Goal: Transaction & Acquisition: Obtain resource

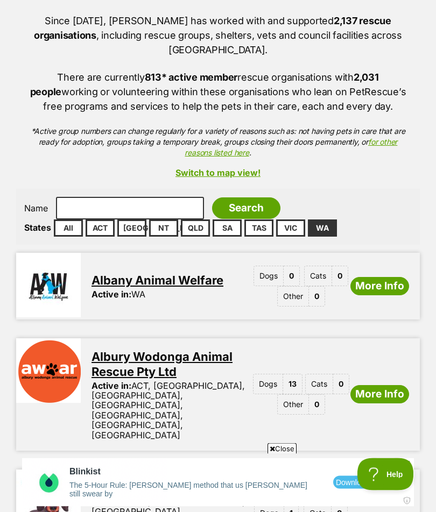
scroll to position [123, 0]
click at [321, 220] on link "WA" at bounding box center [322, 228] width 29 height 17
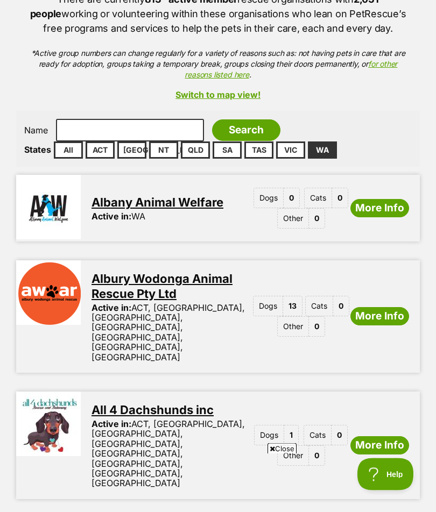
scroll to position [202, 0]
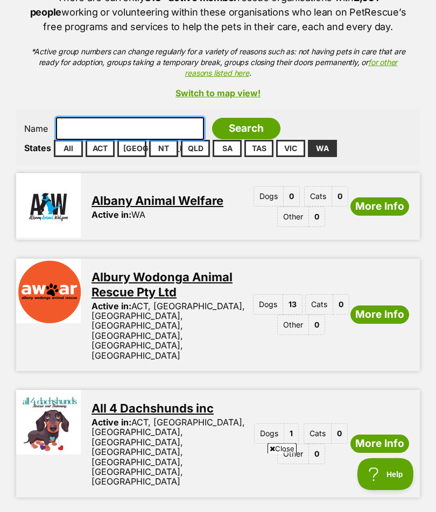
click at [69, 118] on input "text" at bounding box center [130, 129] width 148 height 23
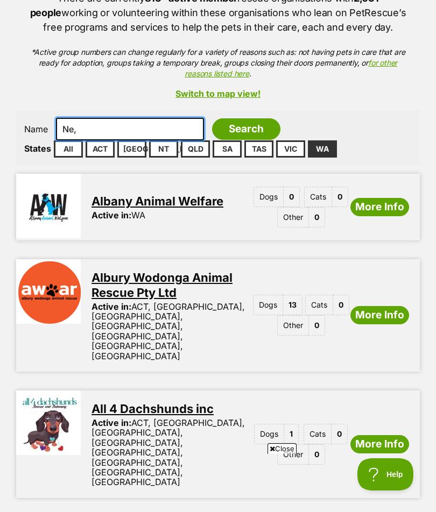
type input "Ne,"
click at [220, 118] on input "Search" at bounding box center [246, 129] width 68 height 22
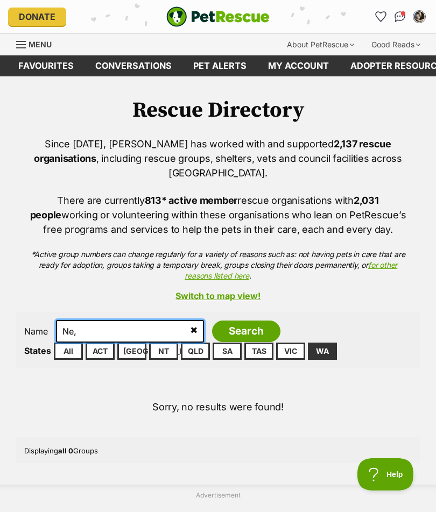
click at [97, 320] on input "Ne," at bounding box center [130, 331] width 148 height 23
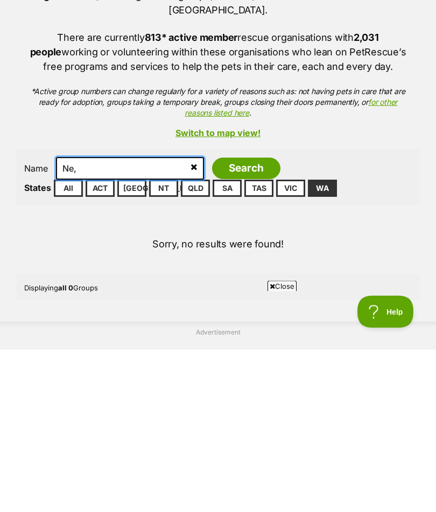
click at [91, 320] on input "Ne," at bounding box center [130, 331] width 148 height 23
type input "[PERSON_NAME]"
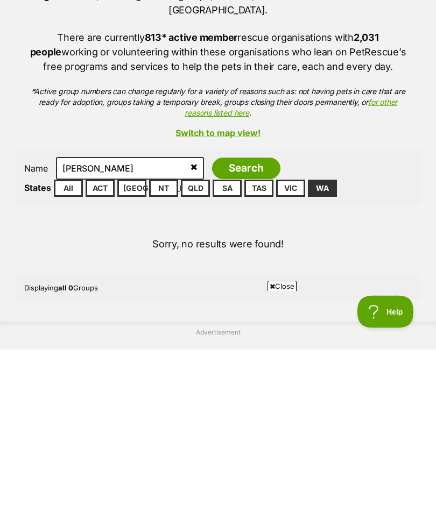
click at [226, 321] on input "Search" at bounding box center [246, 332] width 68 height 22
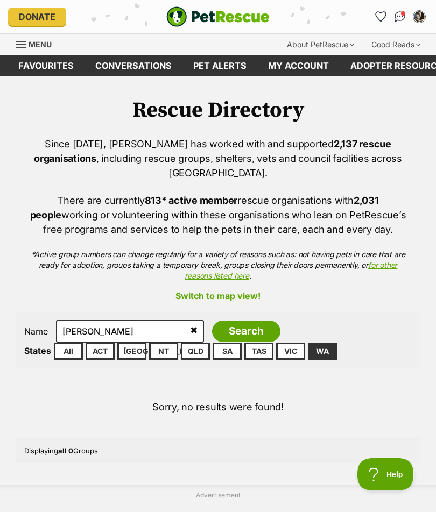
click at [16, 44] on span "Menu" at bounding box center [21, 44] width 10 height 1
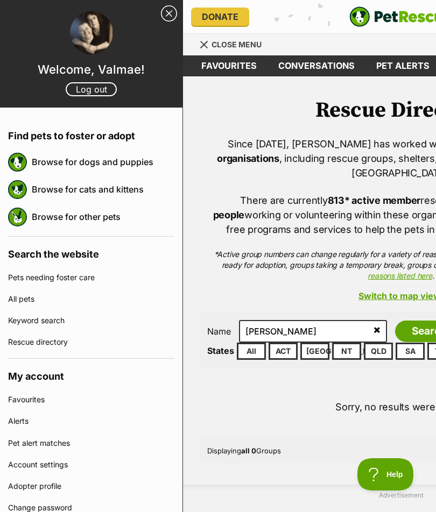
click at [113, 161] on link "Browse for dogs and puppies" at bounding box center [103, 162] width 143 height 23
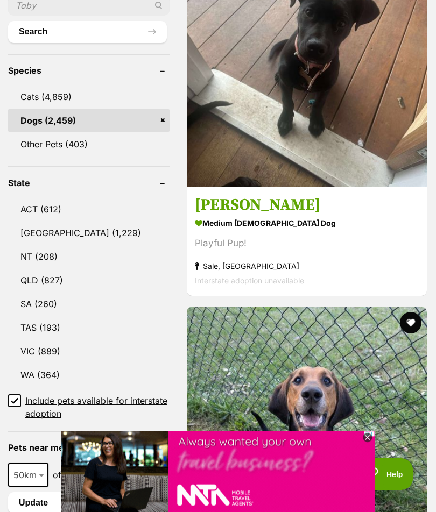
scroll to position [511, 0]
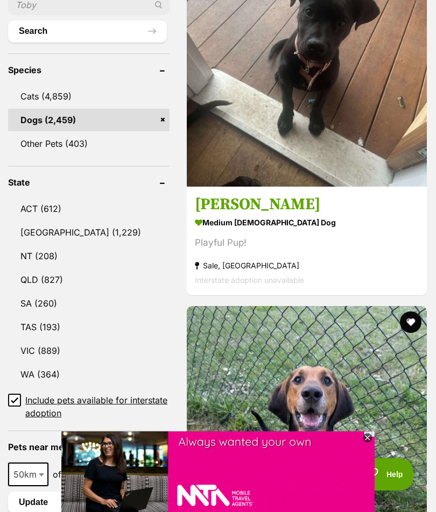
click at [40, 363] on link "WA (364)" at bounding box center [88, 374] width 161 height 23
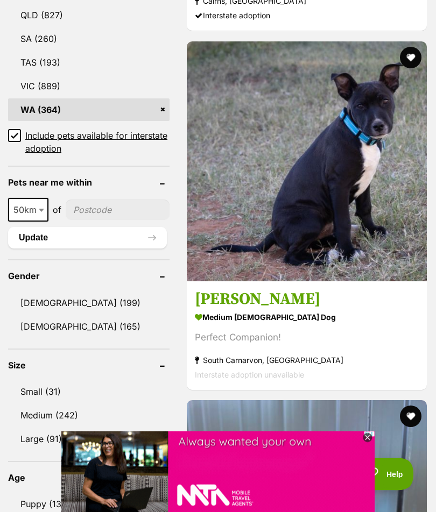
scroll to position [776, 0]
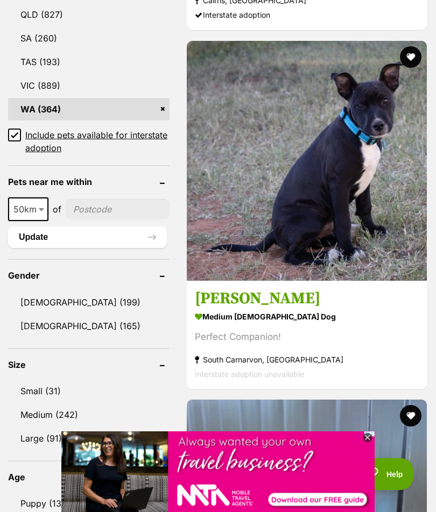
click at [43, 380] on link "Small (31)" at bounding box center [88, 391] width 161 height 23
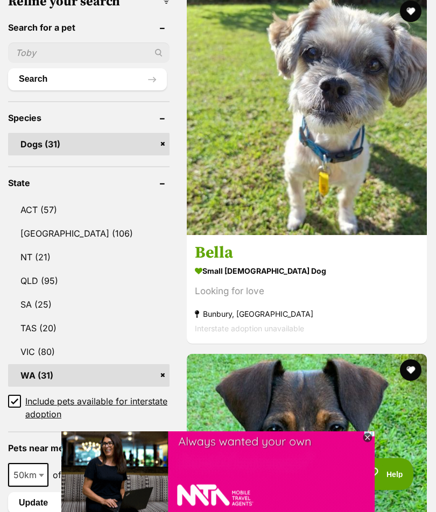
scroll to position [492, 0]
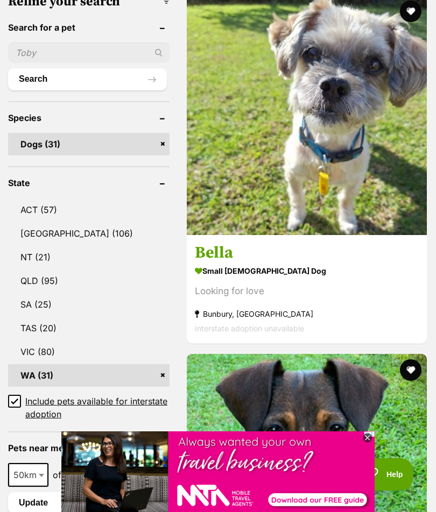
click at [296, 116] on img at bounding box center [307, 115] width 240 height 240
click at [293, 70] on img at bounding box center [307, 115] width 240 height 240
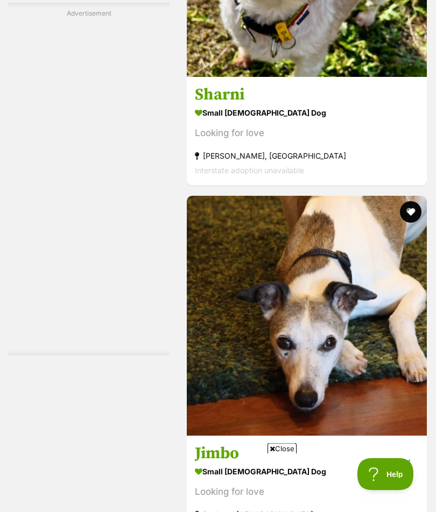
scroll to position [5038, 0]
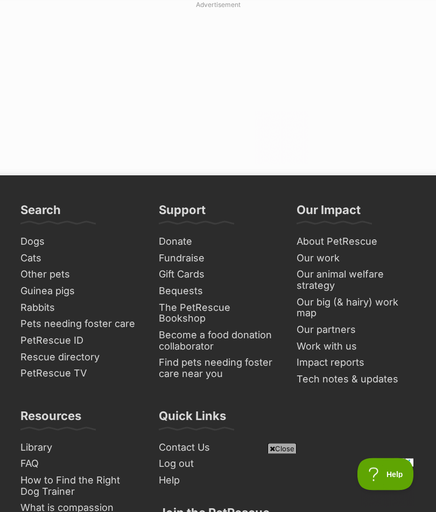
scroll to position [7815, 0]
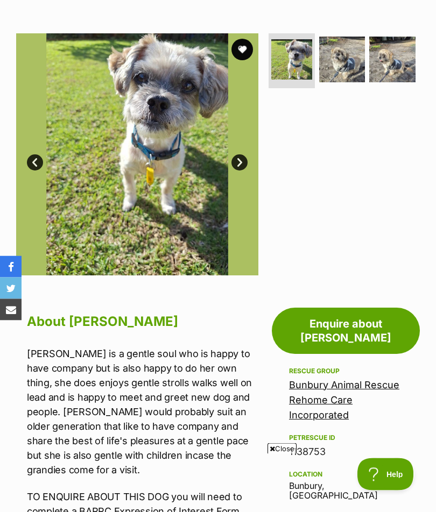
scroll to position [190, 0]
click at [240, 163] on link "Next" at bounding box center [239, 162] width 16 height 16
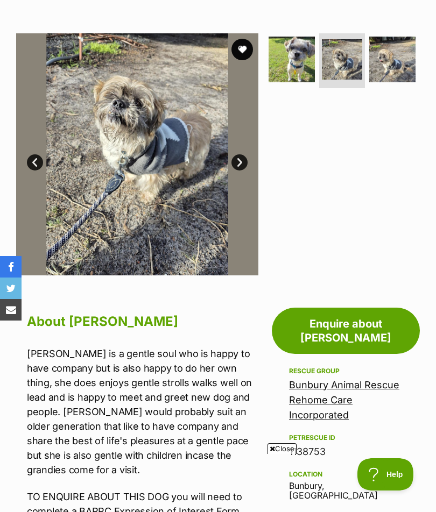
click at [243, 160] on link "Next" at bounding box center [239, 162] width 16 height 16
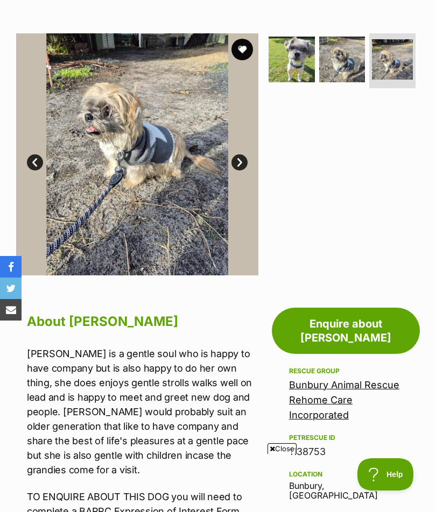
click at [243, 164] on link "Next" at bounding box center [239, 162] width 16 height 16
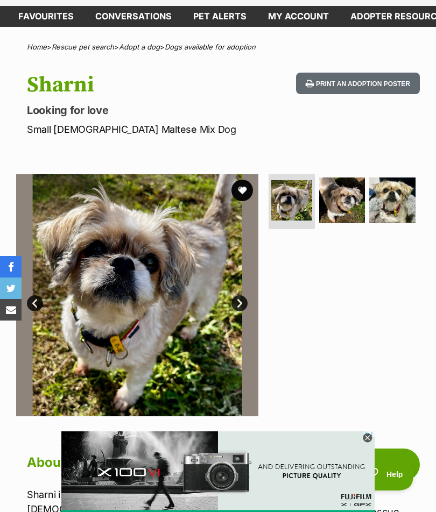
scroll to position [46, 0]
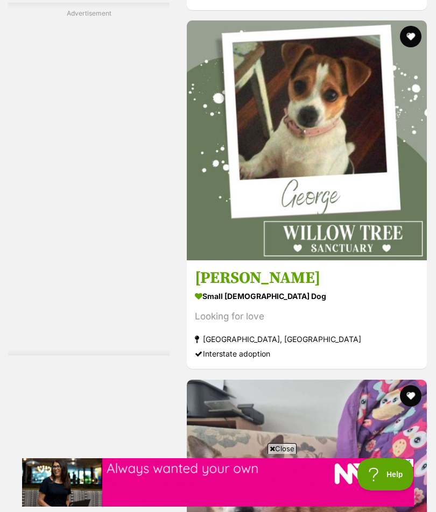
scroll to position [2209, 0]
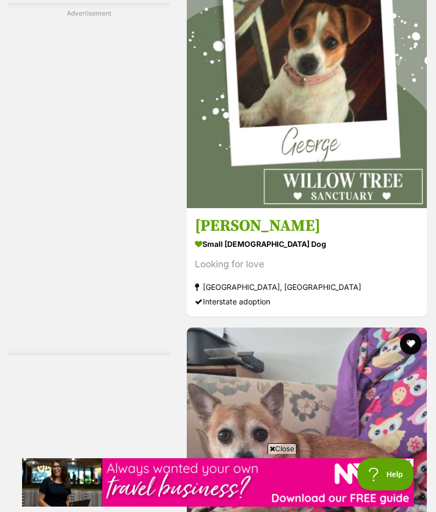
click at [327, 126] on img at bounding box center [307, 88] width 240 height 240
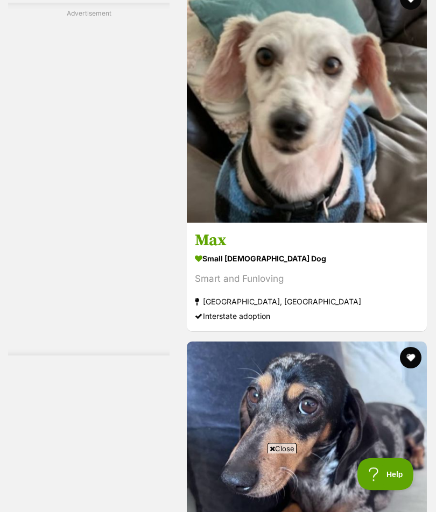
scroll to position [2914, 0]
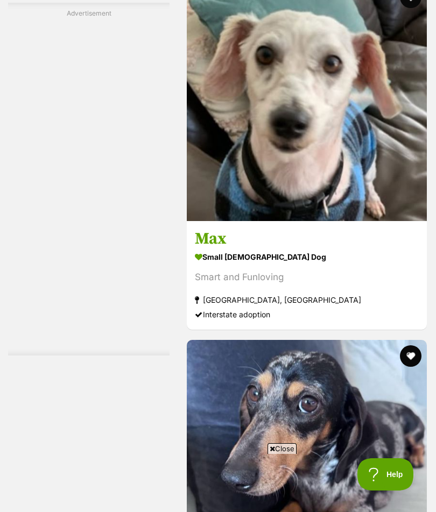
click at [315, 221] on img at bounding box center [307, 101] width 240 height 240
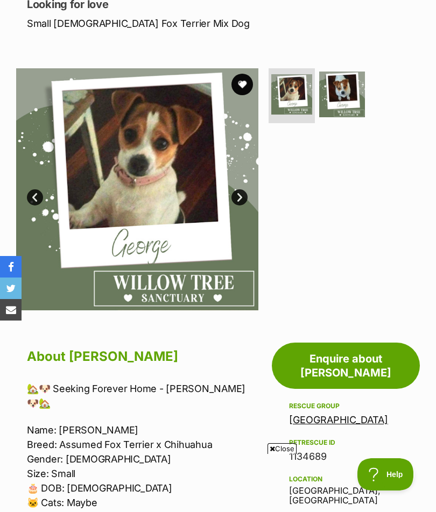
scroll to position [121, 0]
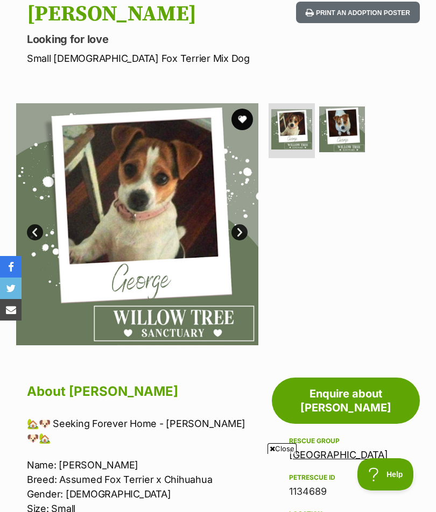
click at [241, 232] on link "Next" at bounding box center [239, 232] width 16 height 16
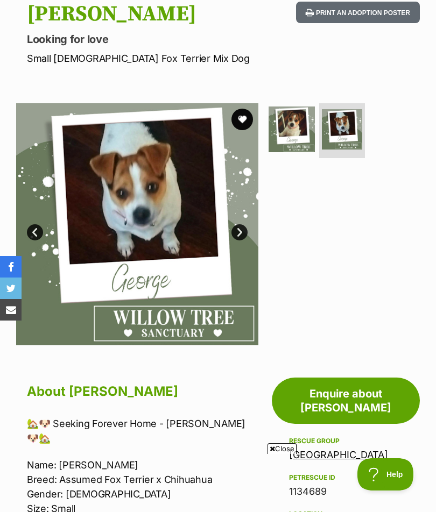
click at [243, 227] on link "Next" at bounding box center [239, 232] width 16 height 16
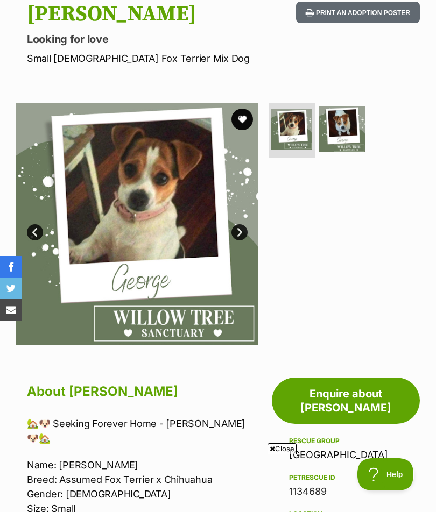
click at [242, 231] on link "Next" at bounding box center [239, 232] width 16 height 16
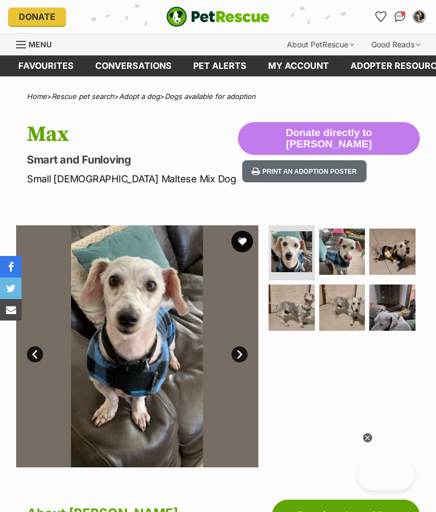
click at [342, 249] on img at bounding box center [342, 252] width 46 height 46
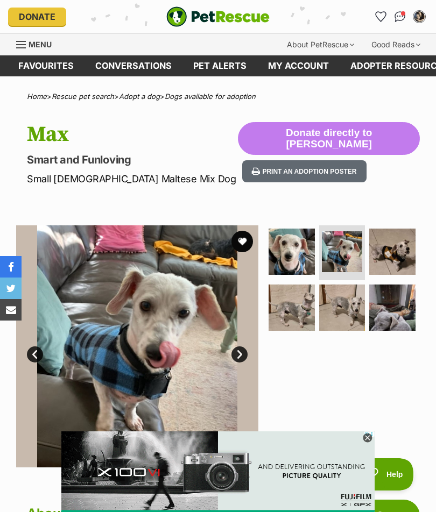
click at [243, 347] on link "Next" at bounding box center [239, 354] width 16 height 16
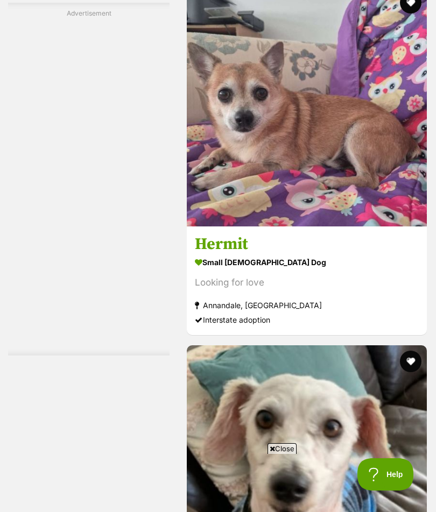
scroll to position [2549, 0]
